Goal: Information Seeking & Learning: Learn about a topic

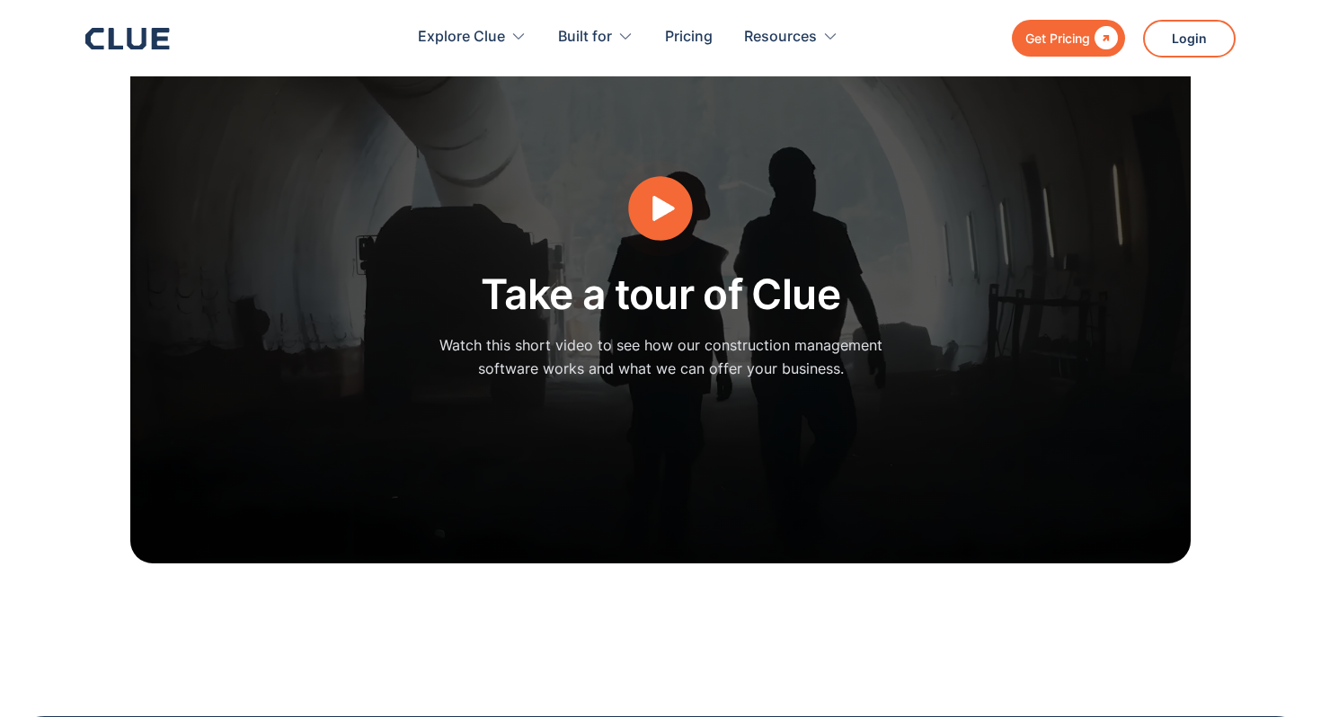
scroll to position [4795, 0]
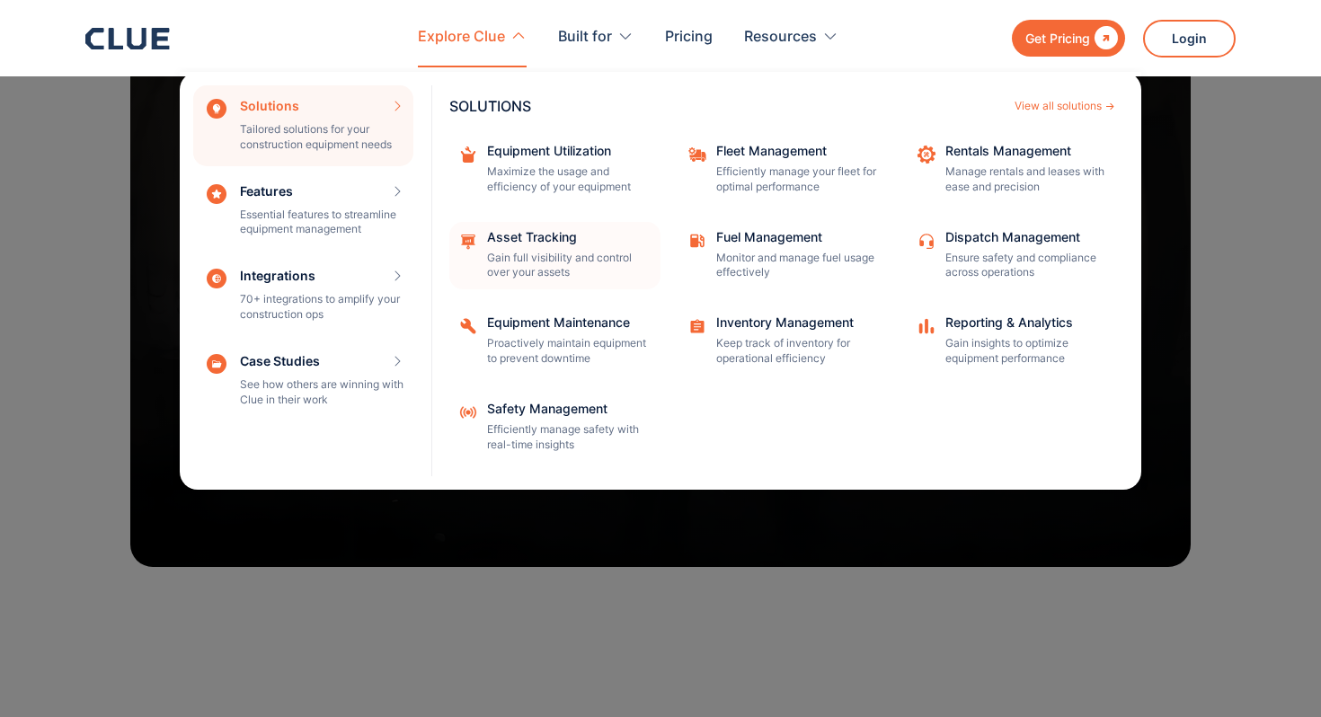
click at [519, 232] on div "Asset Tracking" at bounding box center [568, 237] width 162 height 13
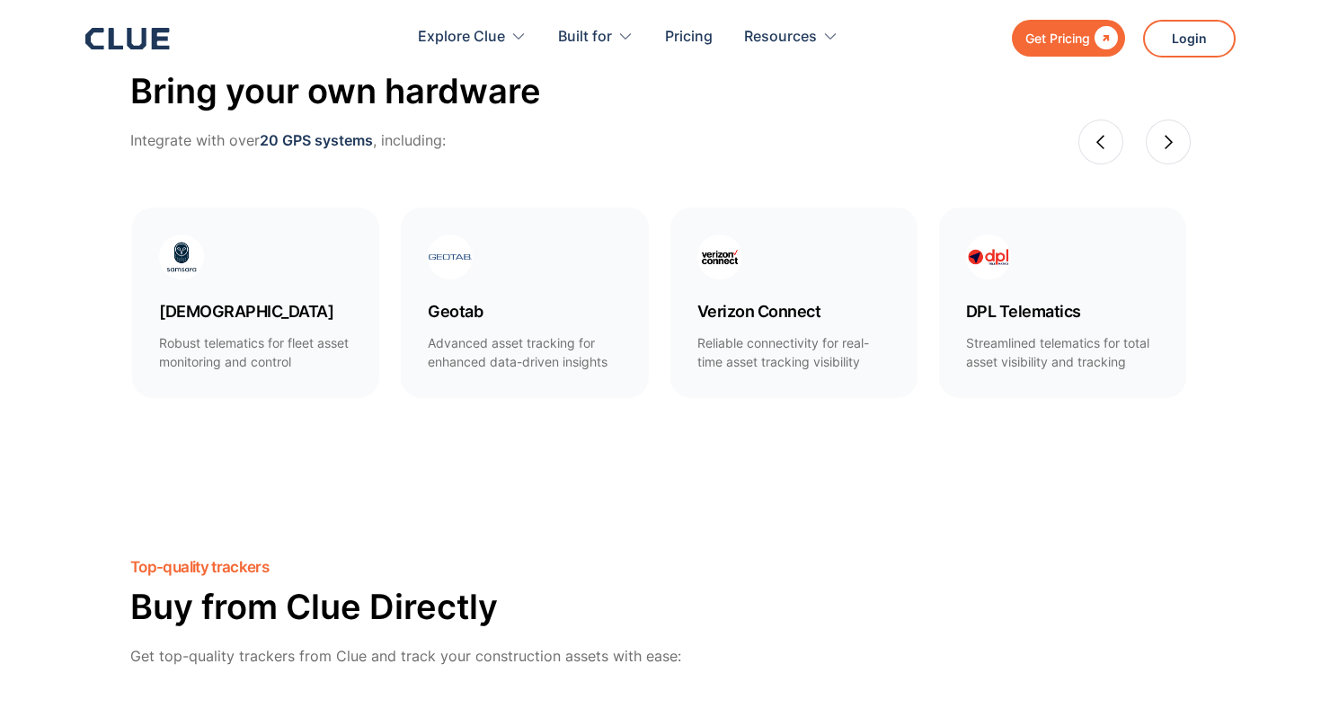
scroll to position [1076, 0]
click at [1176, 136] on div "next slide" at bounding box center [1168, 141] width 45 height 45
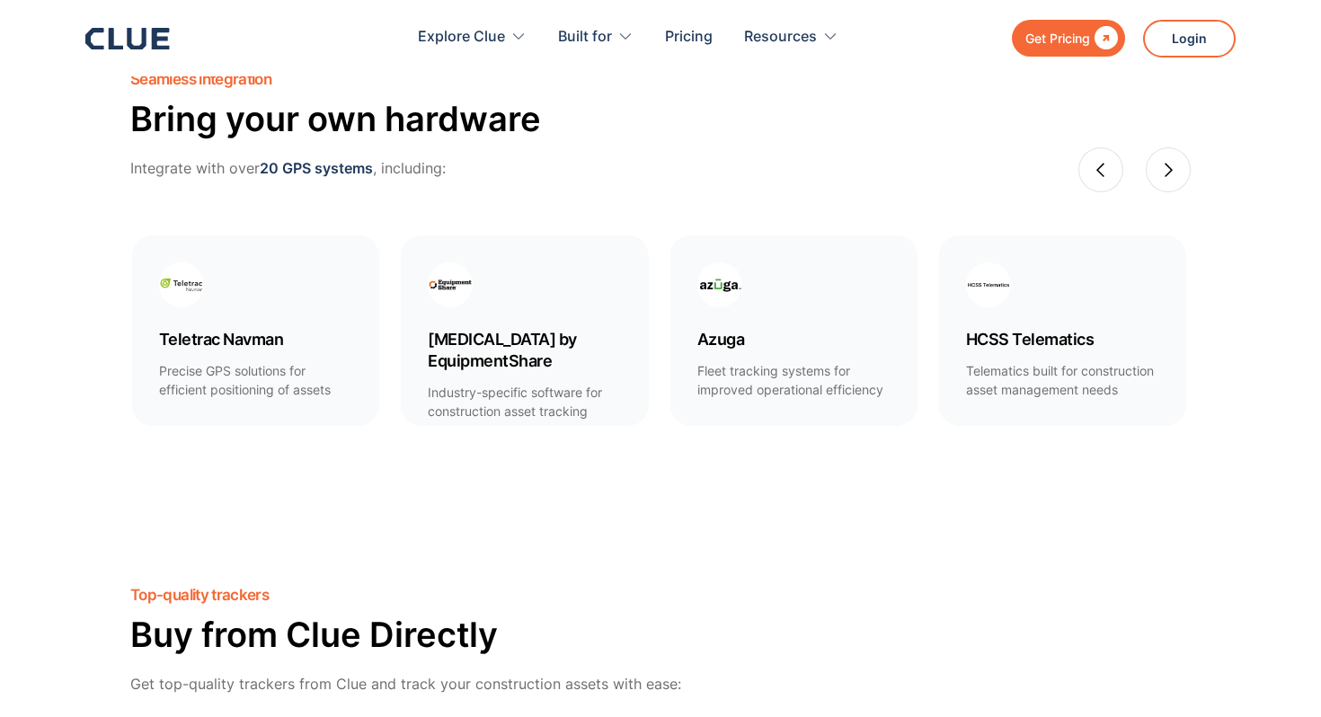
scroll to position [1044, 0]
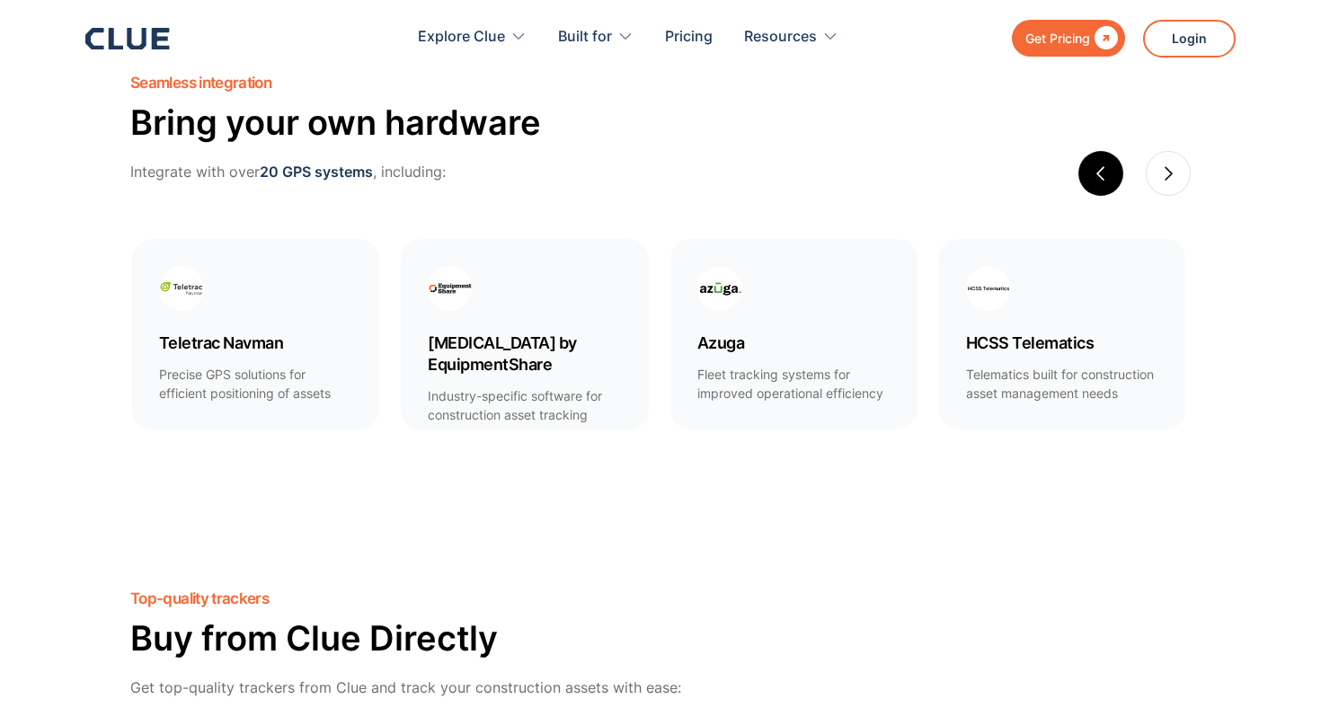
click at [1101, 173] on div "previous slide" at bounding box center [1101, 173] width 16 height 16
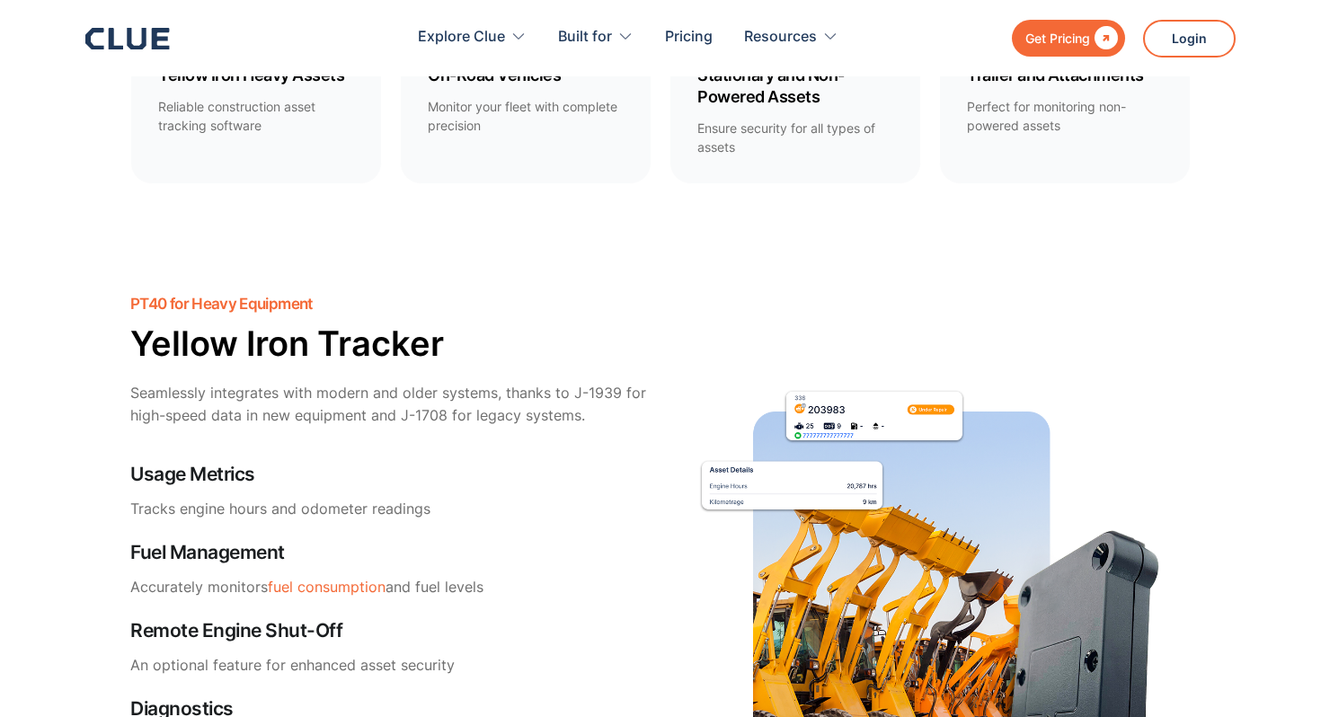
scroll to position [1474, 0]
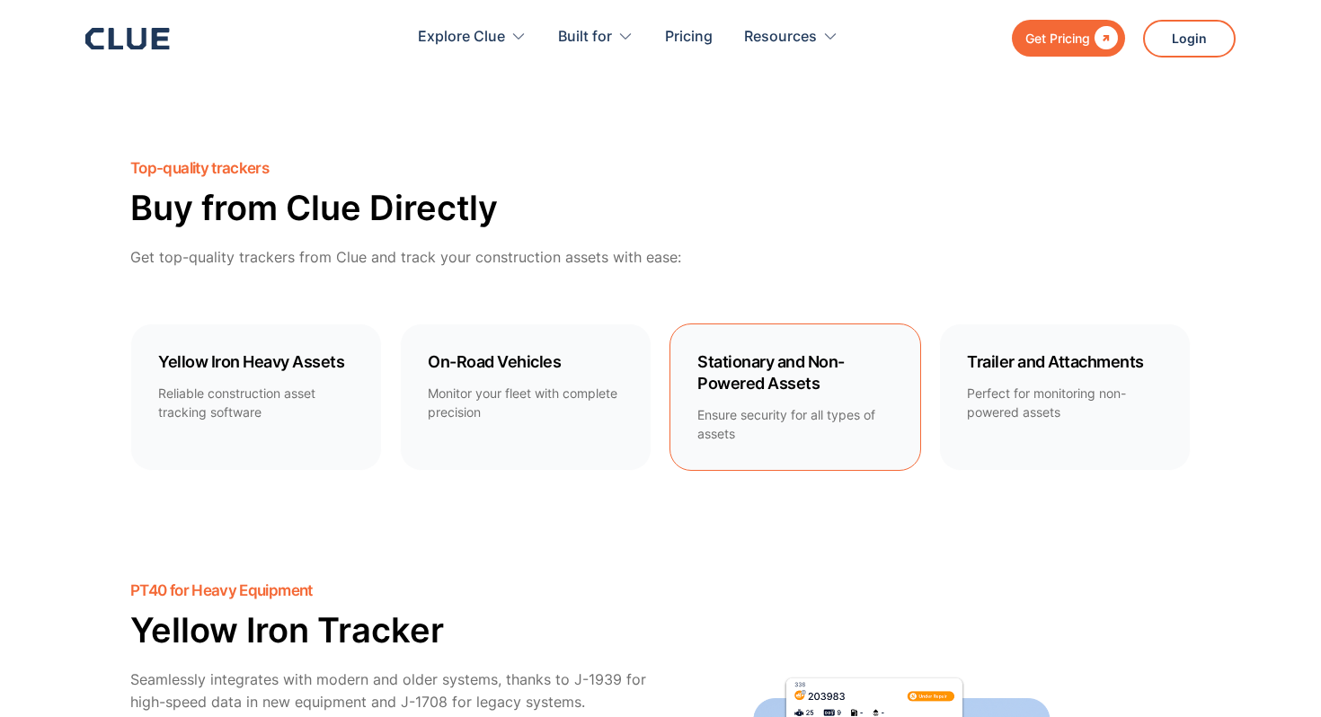
click at [838, 418] on p "Ensure security for all types of assets" at bounding box center [795, 424] width 196 height 38
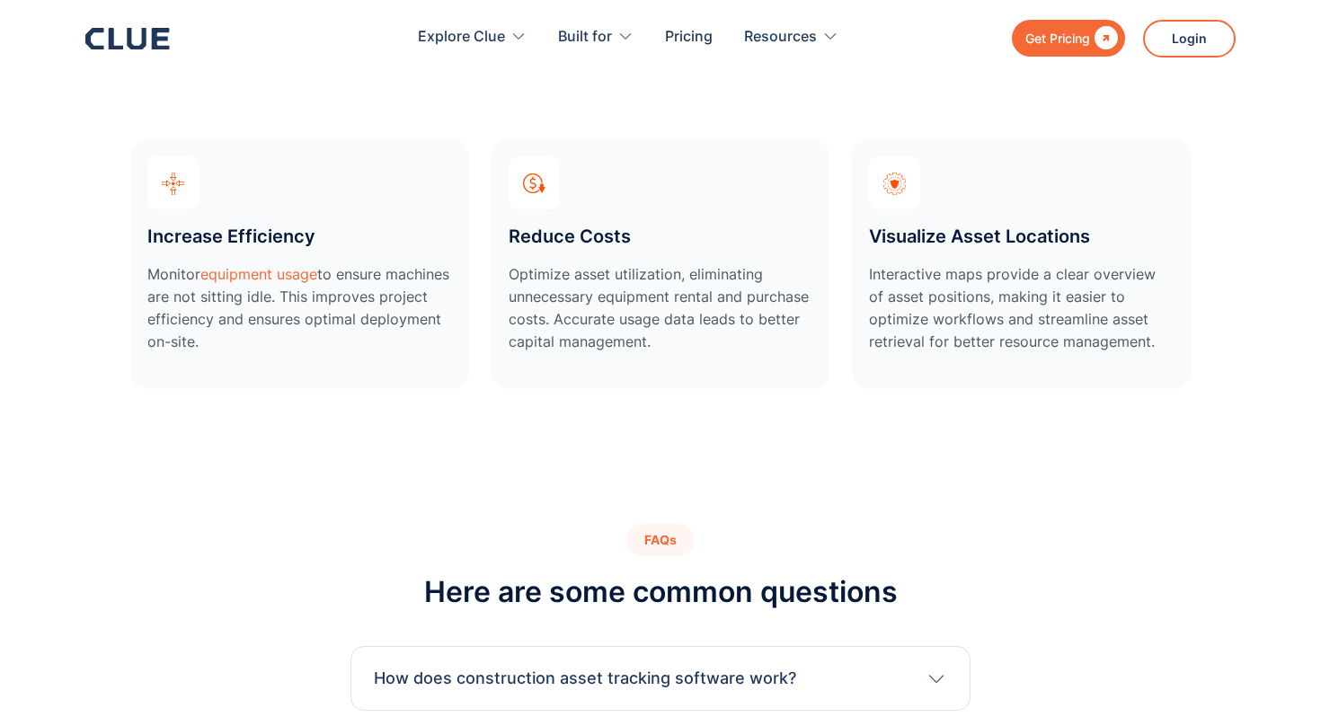
scroll to position [6947, 0]
